Goal: Information Seeking & Learning: Learn about a topic

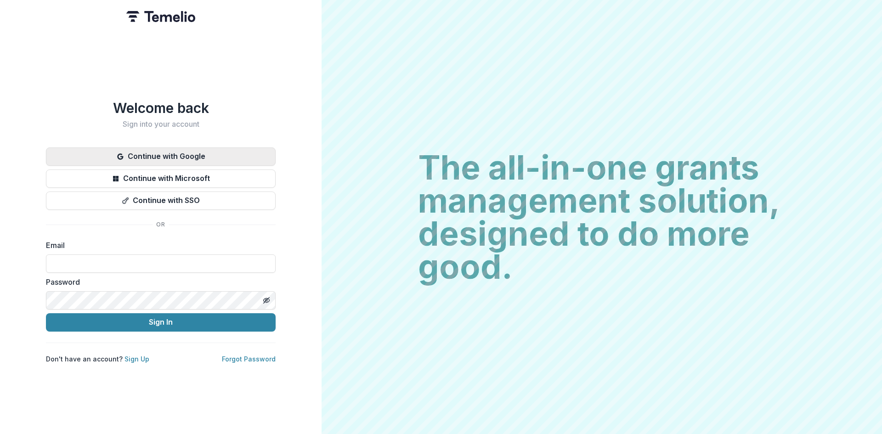
click at [243, 157] on button "Continue with Google" at bounding box center [161, 157] width 230 height 18
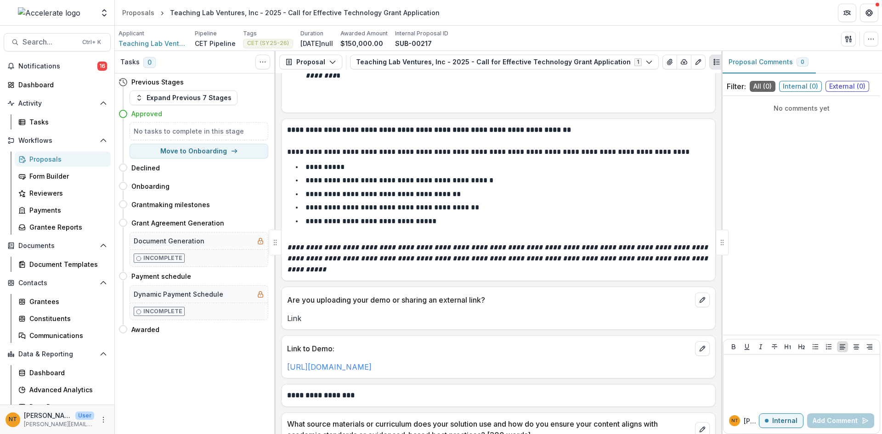
scroll to position [3263, 0]
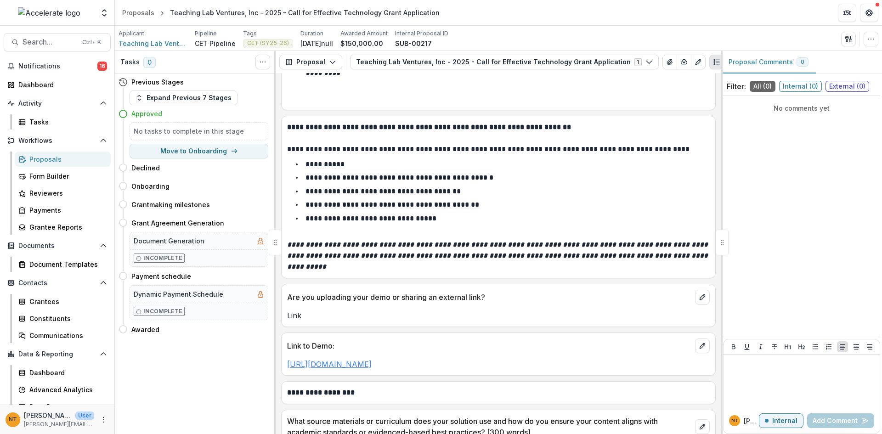
click at [372, 360] on link "[URL][DOMAIN_NAME]" at bounding box center [329, 364] width 85 height 9
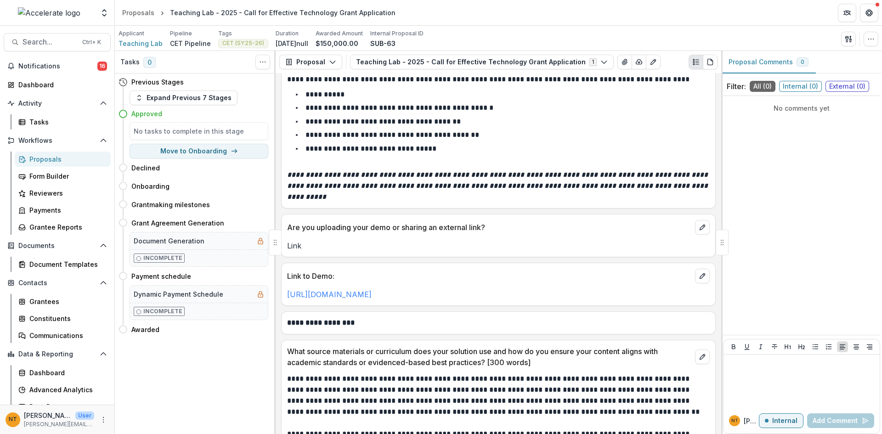
scroll to position [3355, 0]
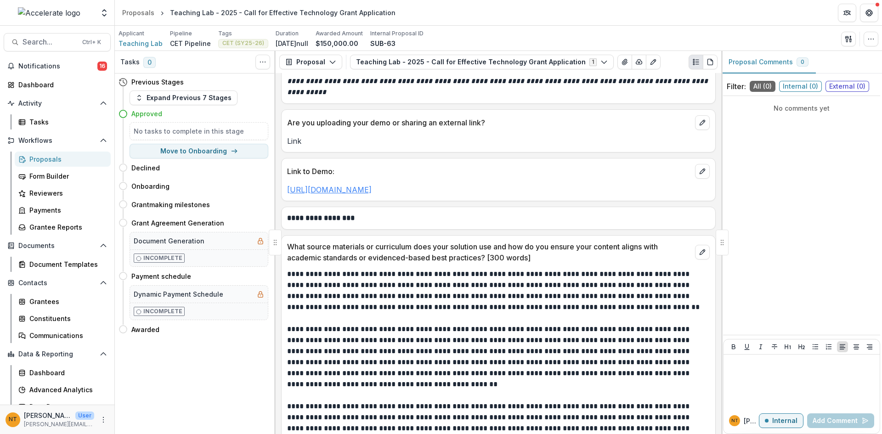
click at [372, 185] on link "https://www.loom.com/share/70125165418f48e5a7c01530b532bb97?sid=09ecd5b1-a63a-4…" at bounding box center [329, 189] width 85 height 9
